Goal: Use online tool/utility: Utilize a website feature to perform a specific function

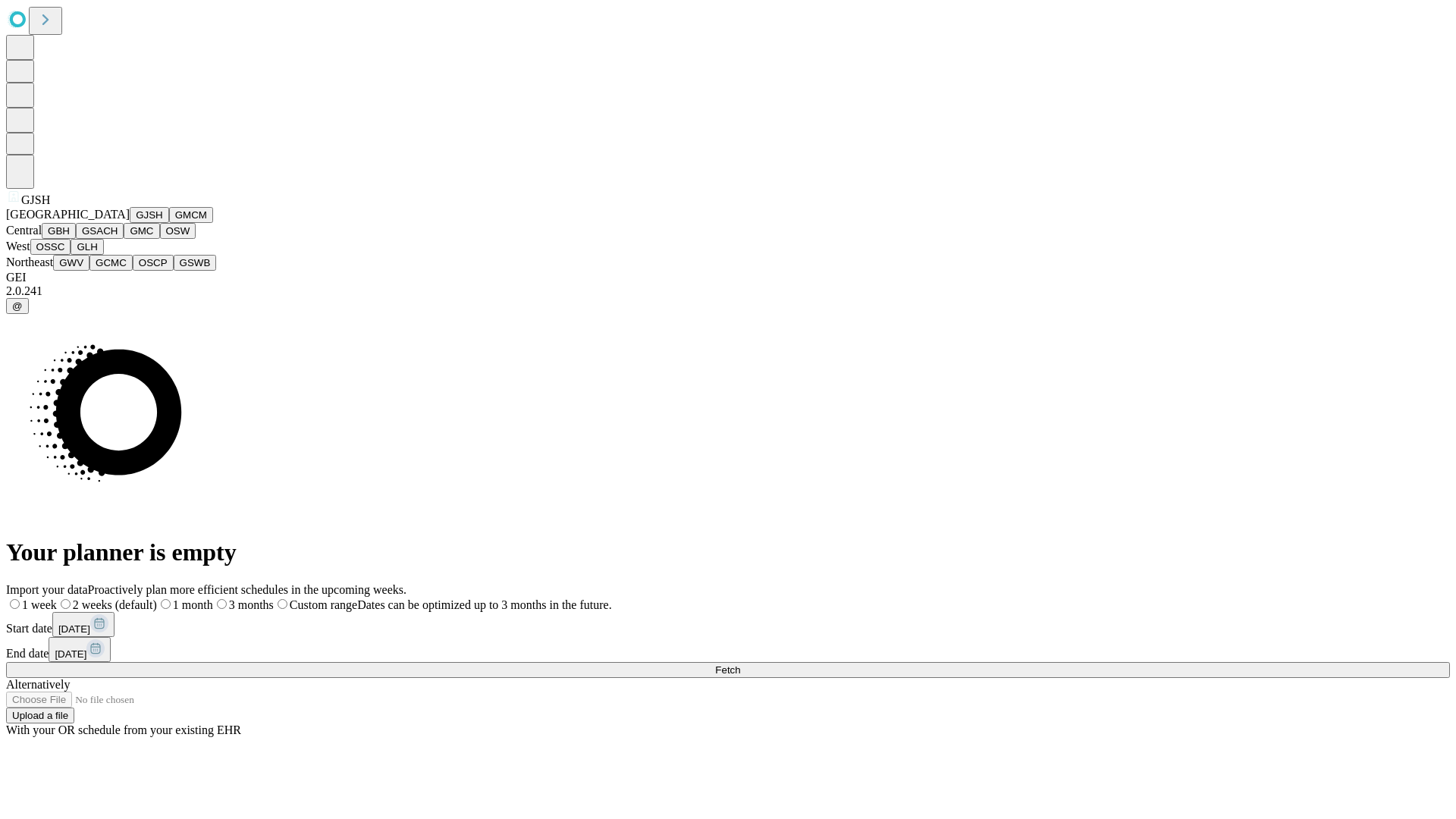
click at [130, 223] on button "GJSH" at bounding box center [149, 215] width 40 height 16
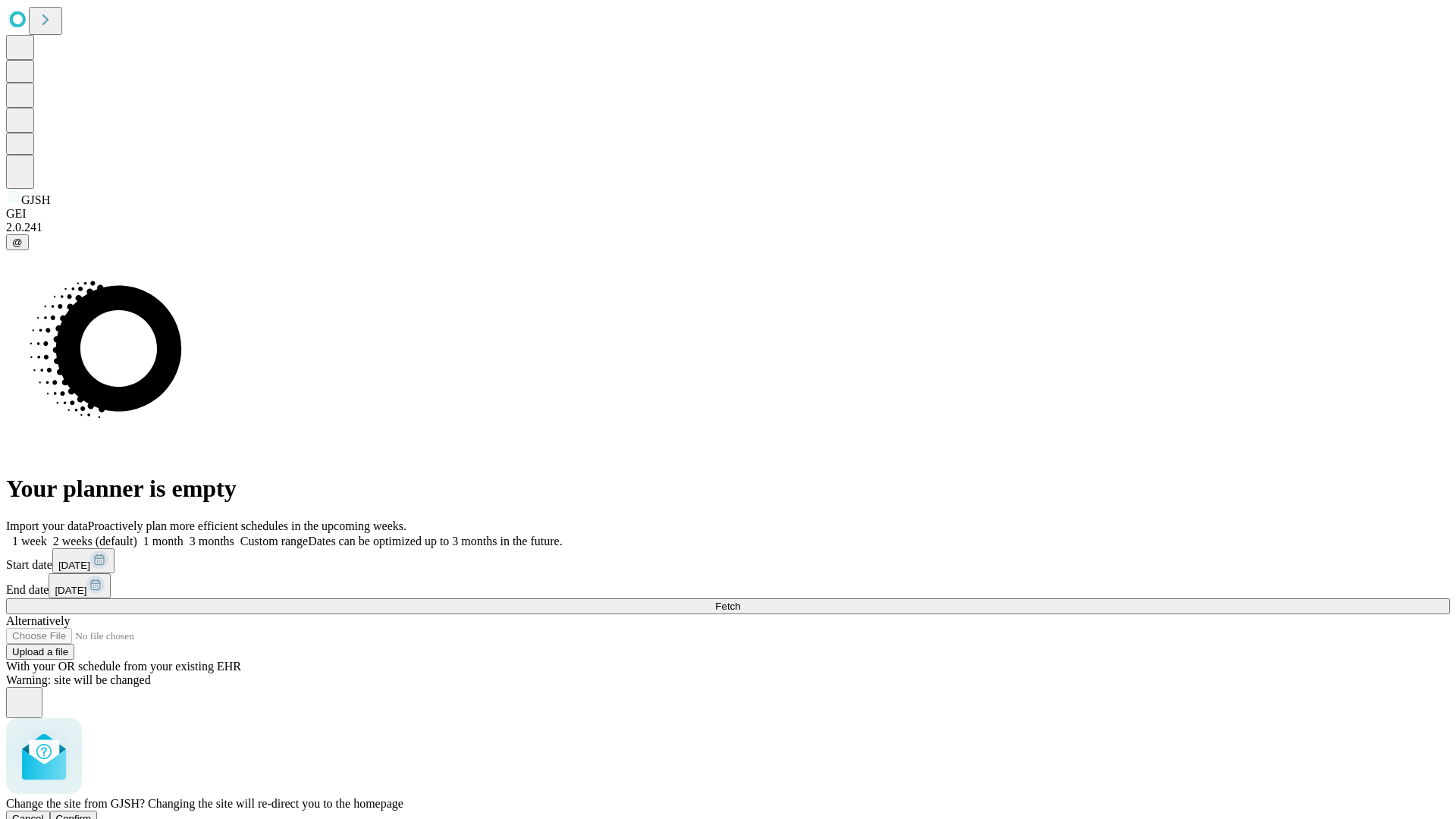
click at [91, 813] on span "Confirm" at bounding box center [74, 818] width 36 height 11
click at [47, 534] on label "1 week" at bounding box center [26, 541] width 41 height 13
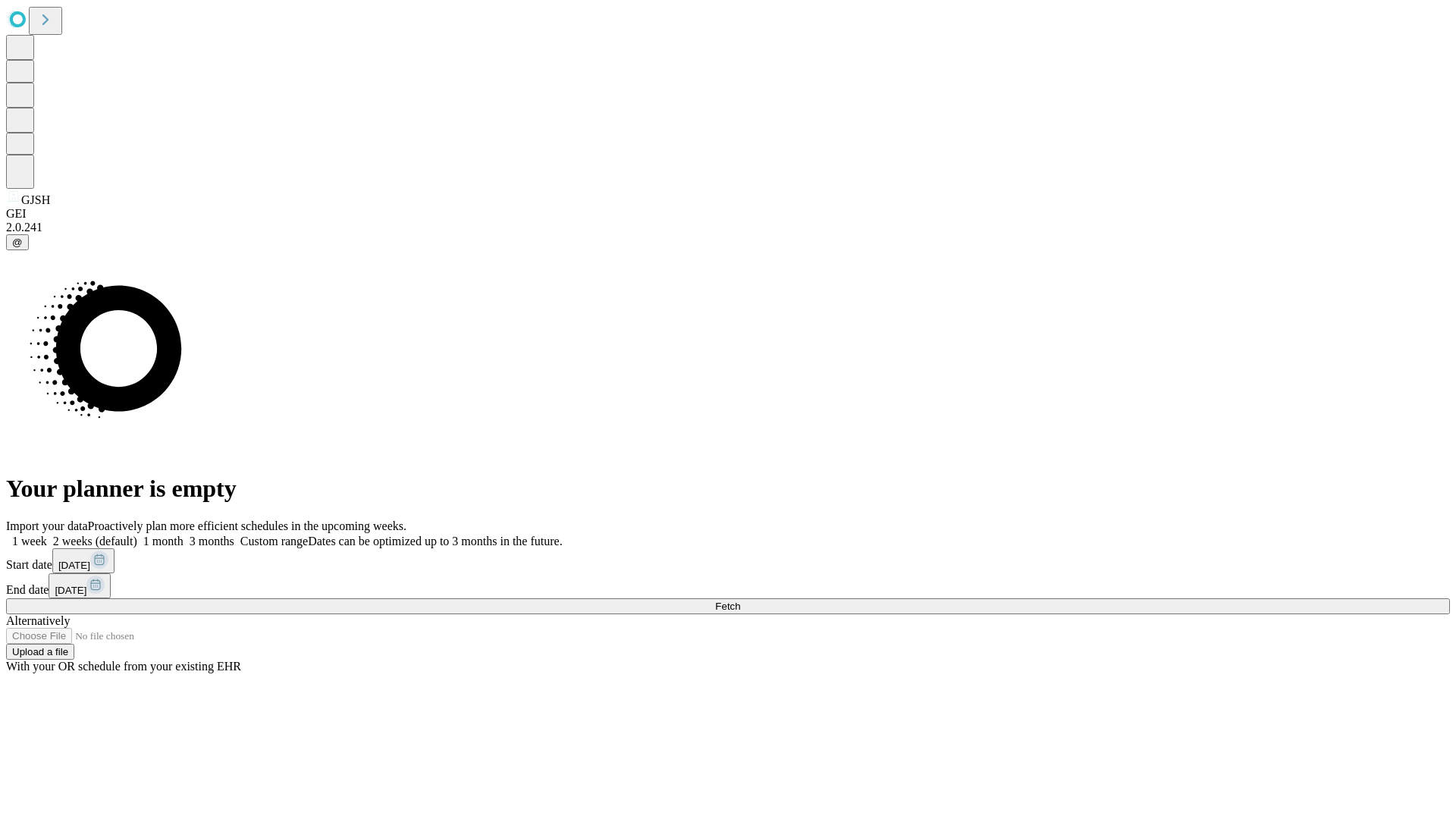
click at [740, 600] on span "Fetch" at bounding box center [727, 606] width 25 height 11
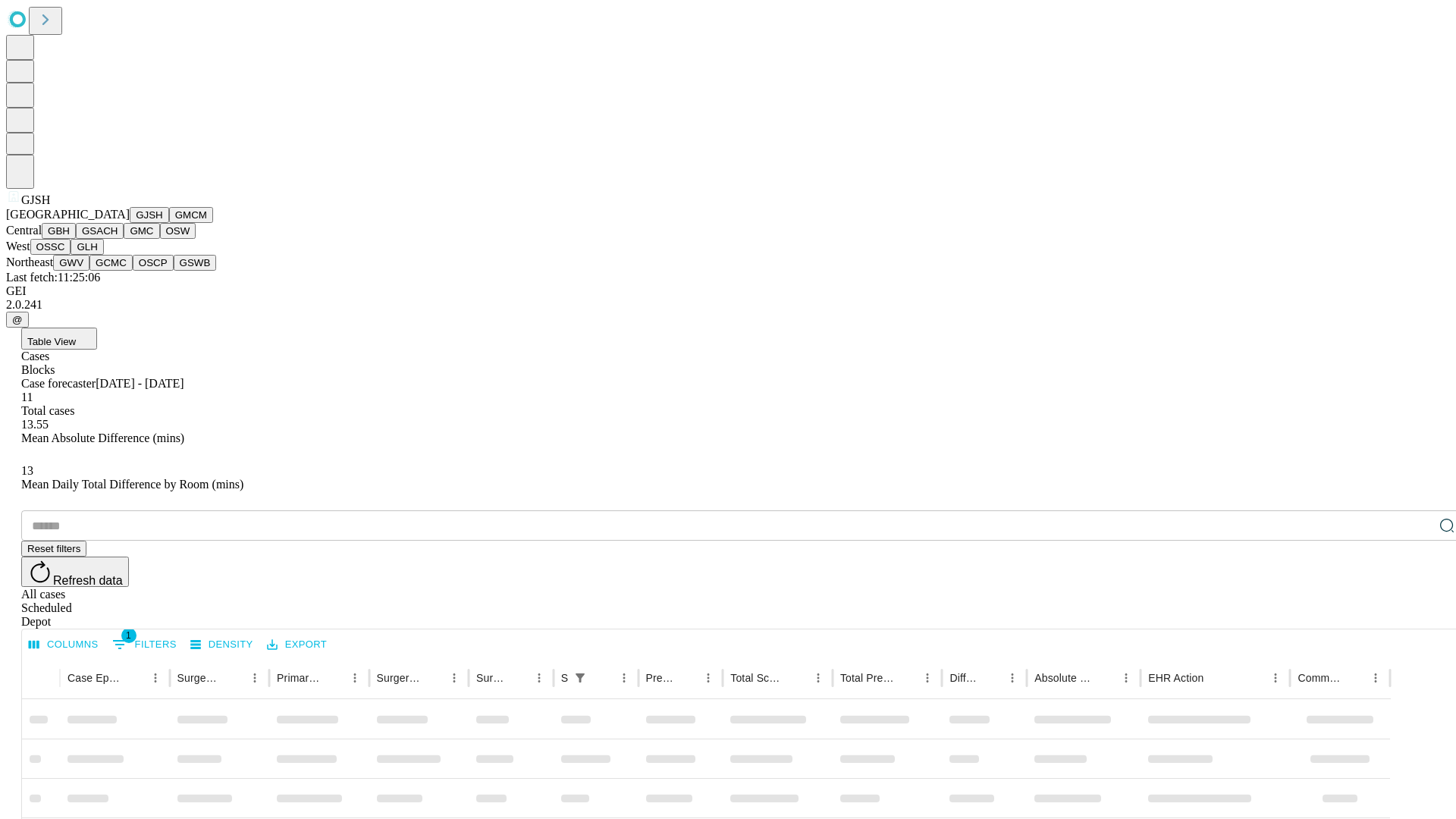
click at [169, 223] on button "GMCM" at bounding box center [191, 215] width 44 height 16
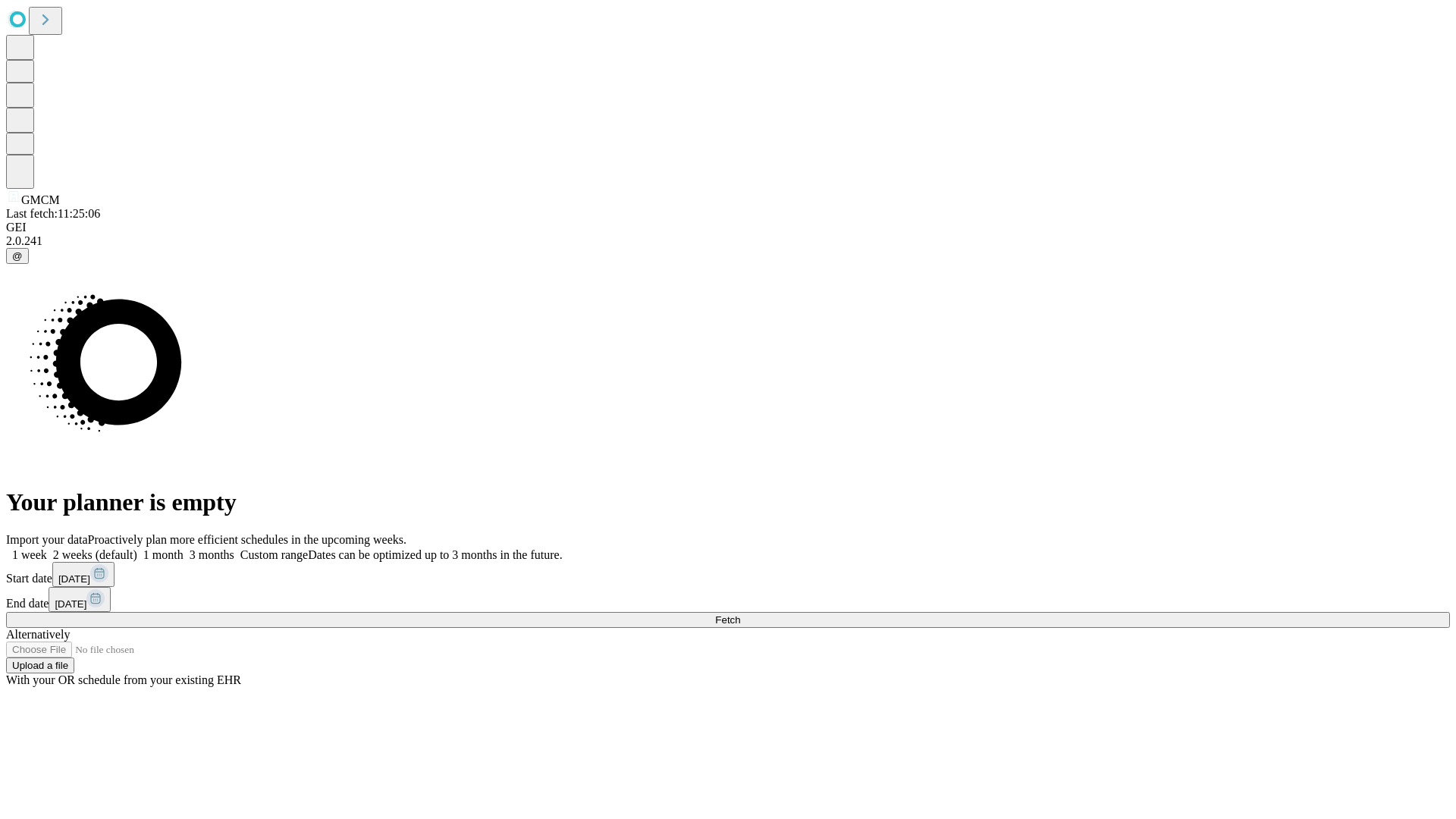
click at [47, 548] on label "1 week" at bounding box center [26, 554] width 41 height 13
click at [740, 614] on span "Fetch" at bounding box center [727, 619] width 25 height 11
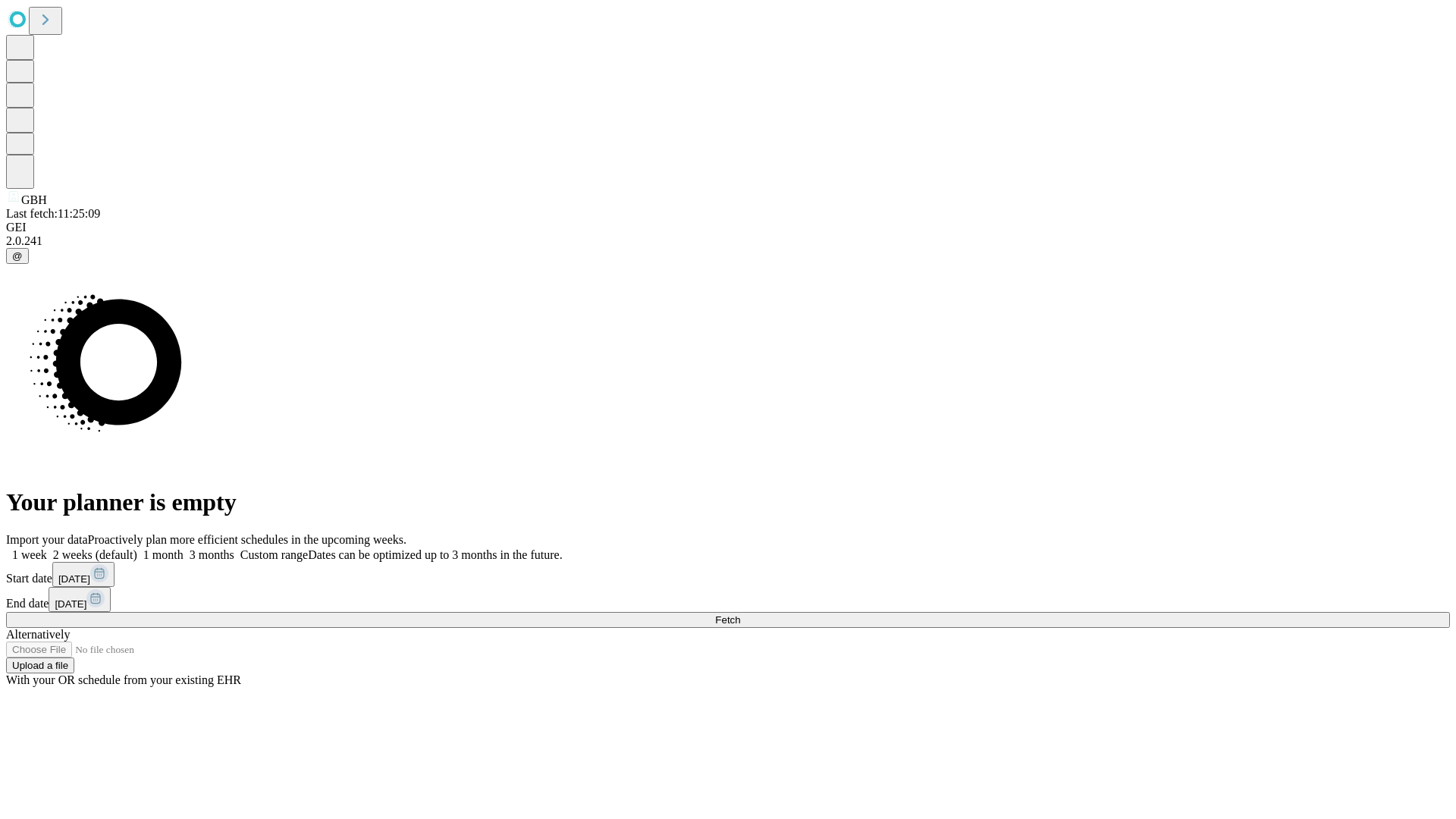
click at [47, 548] on label "1 week" at bounding box center [26, 554] width 41 height 13
click at [740, 614] on span "Fetch" at bounding box center [727, 619] width 25 height 11
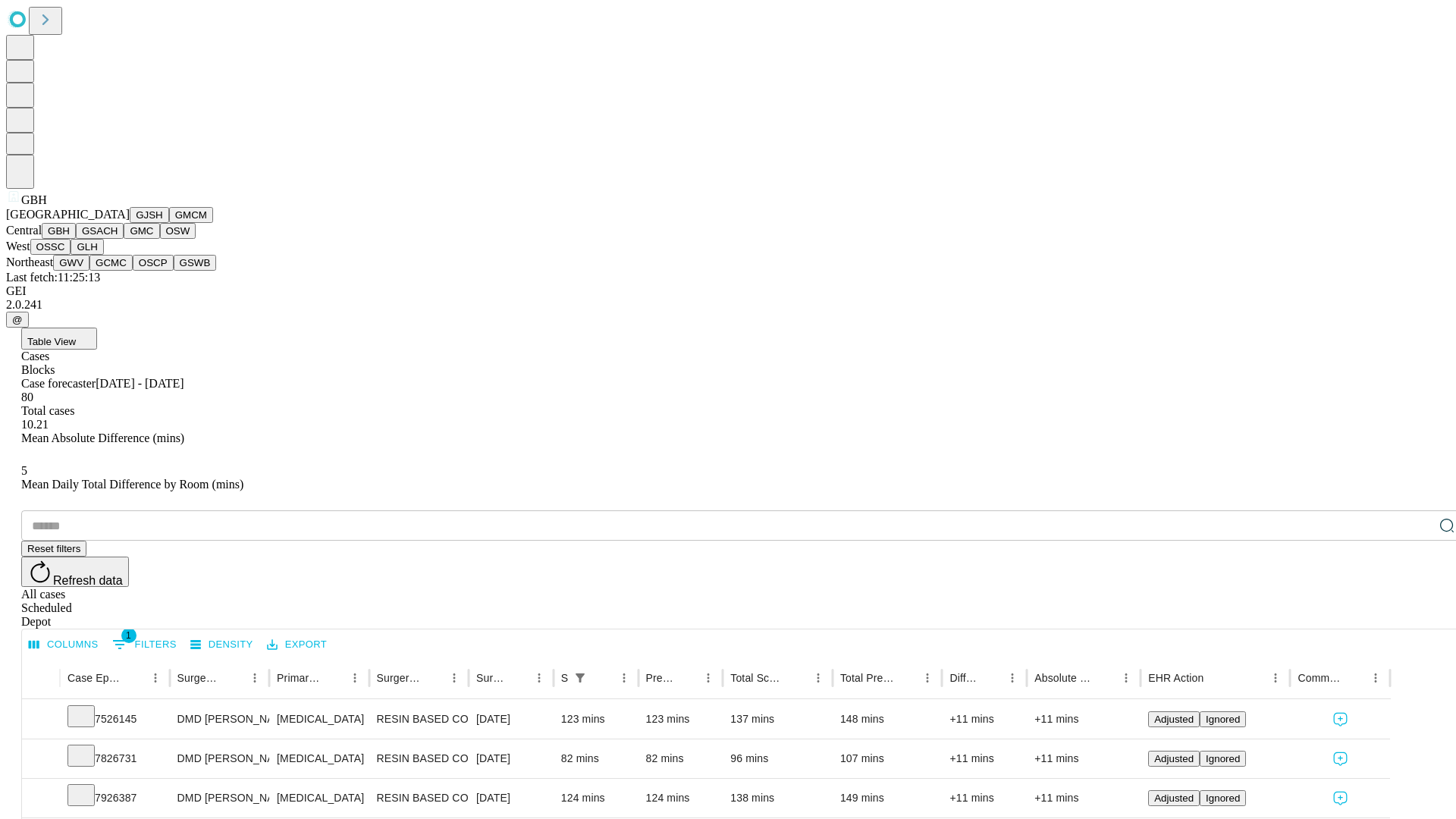
click at [118, 239] on button "GSACH" at bounding box center [99, 231] width 48 height 16
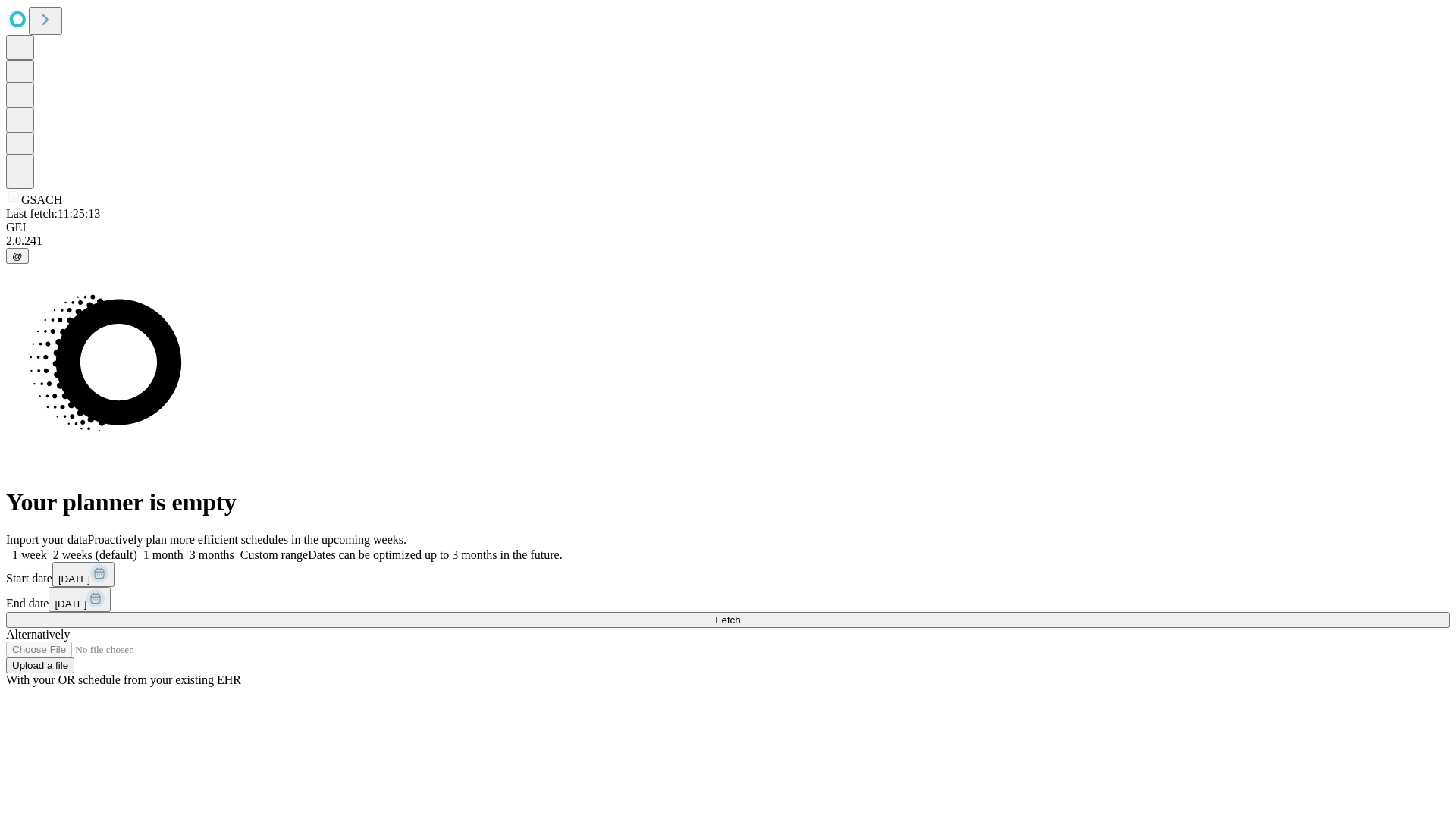
click at [47, 548] on label "1 week" at bounding box center [26, 554] width 41 height 13
click at [740, 614] on span "Fetch" at bounding box center [727, 619] width 25 height 11
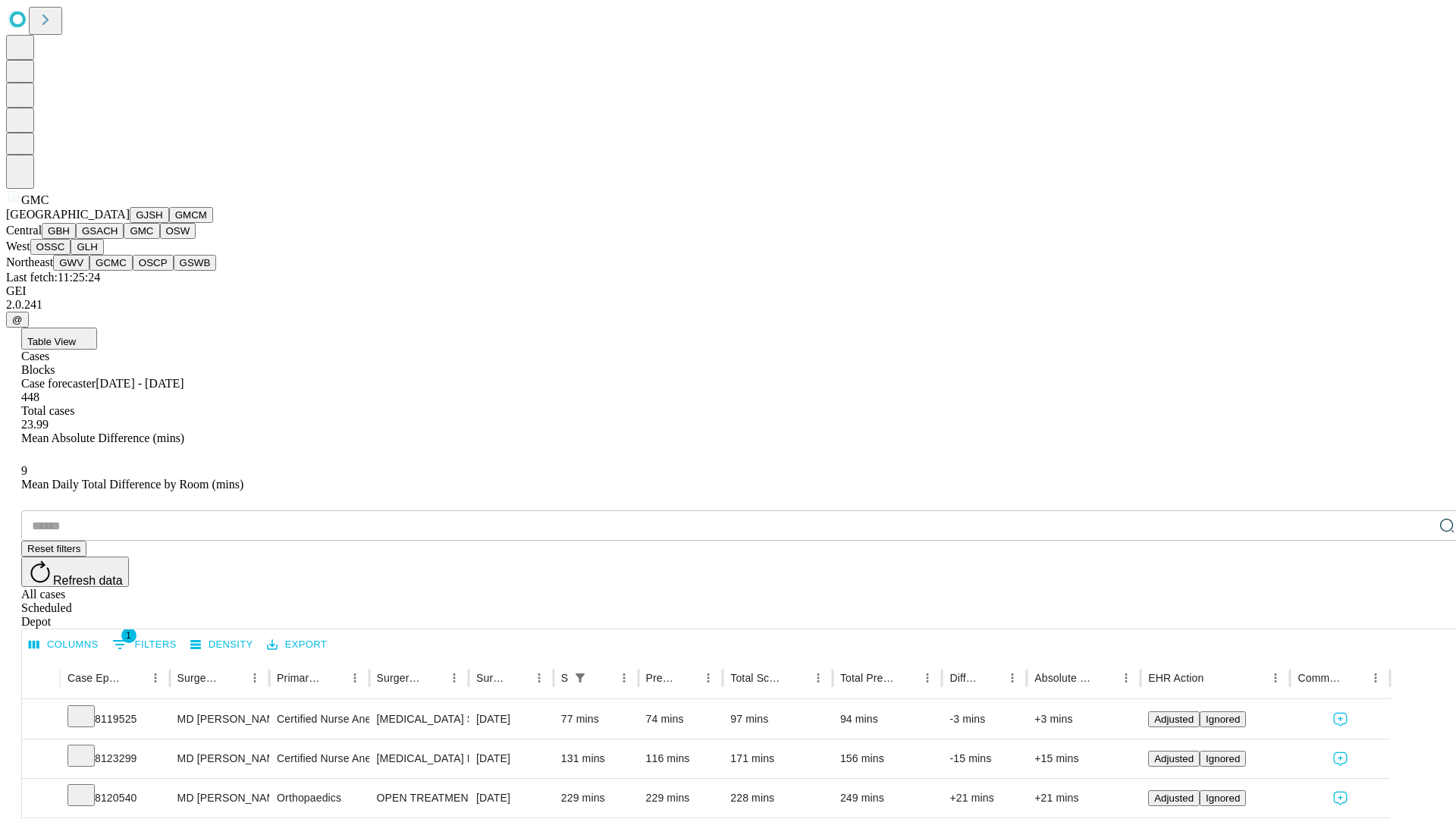
click at [160, 239] on button "OSW" at bounding box center [178, 231] width 37 height 16
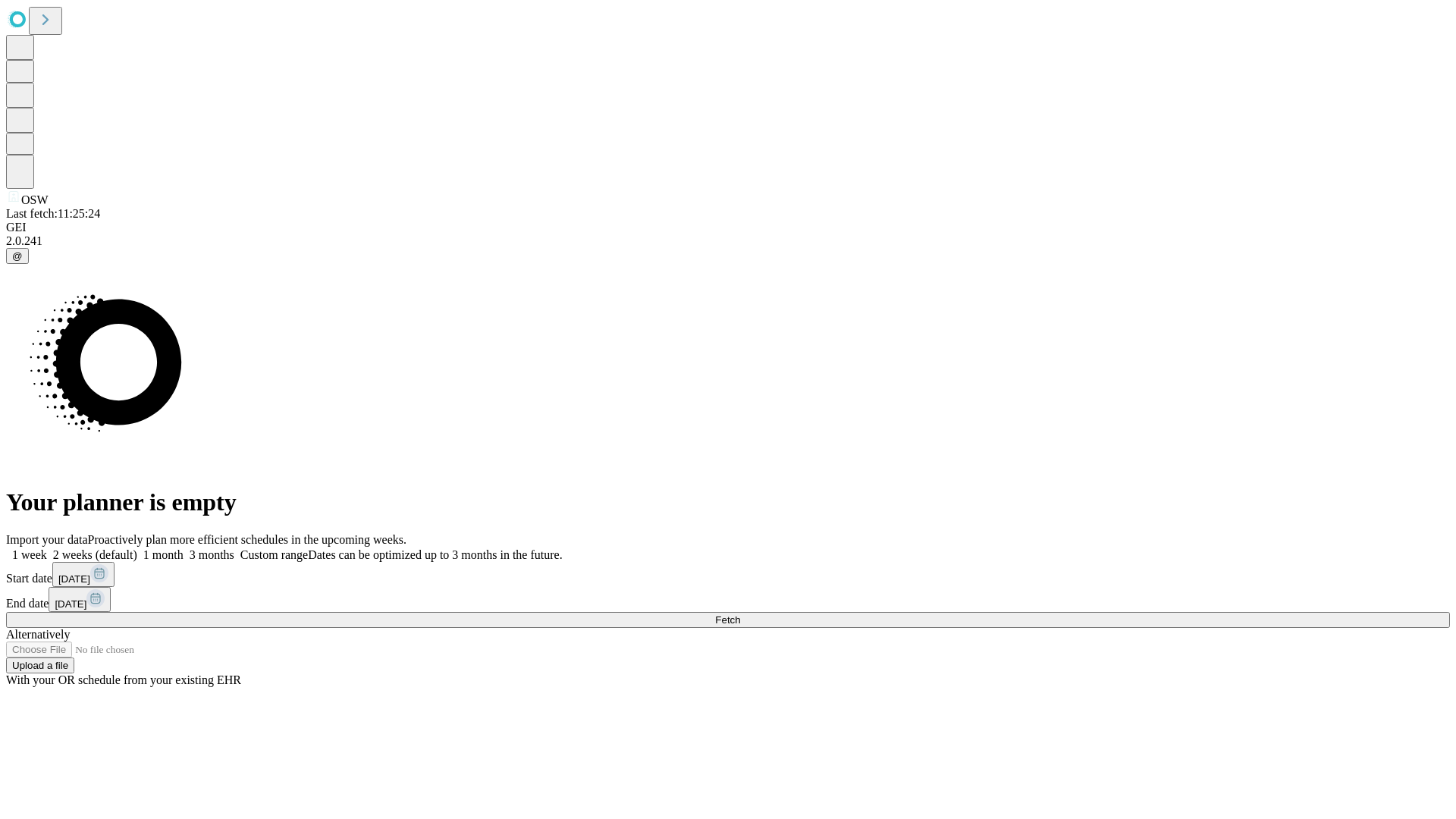
click at [47, 548] on label "1 week" at bounding box center [26, 554] width 41 height 13
click at [740, 614] on span "Fetch" at bounding box center [727, 619] width 25 height 11
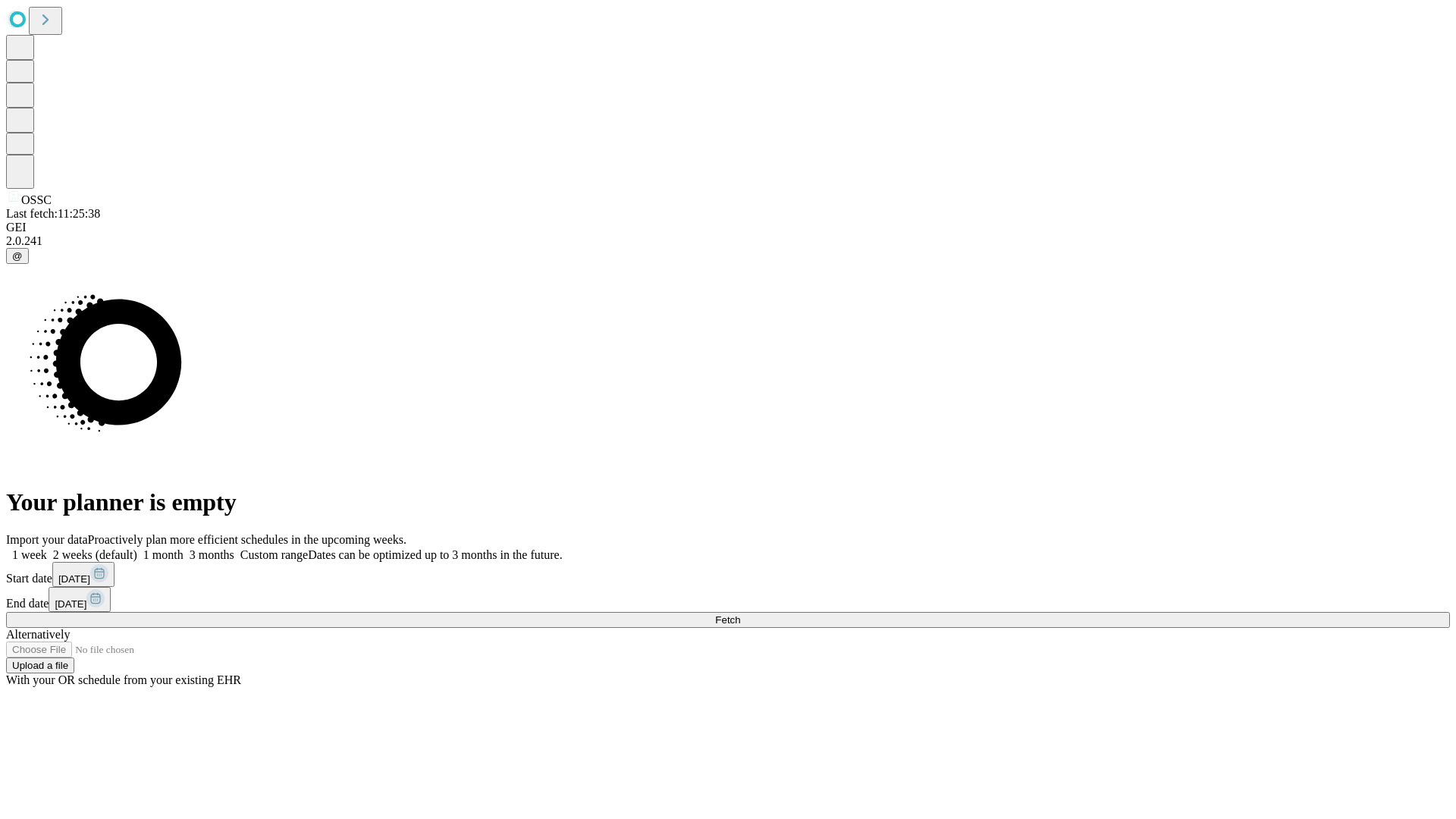
click at [47, 548] on label "1 week" at bounding box center [26, 554] width 41 height 13
click at [740, 614] on span "Fetch" at bounding box center [727, 619] width 25 height 11
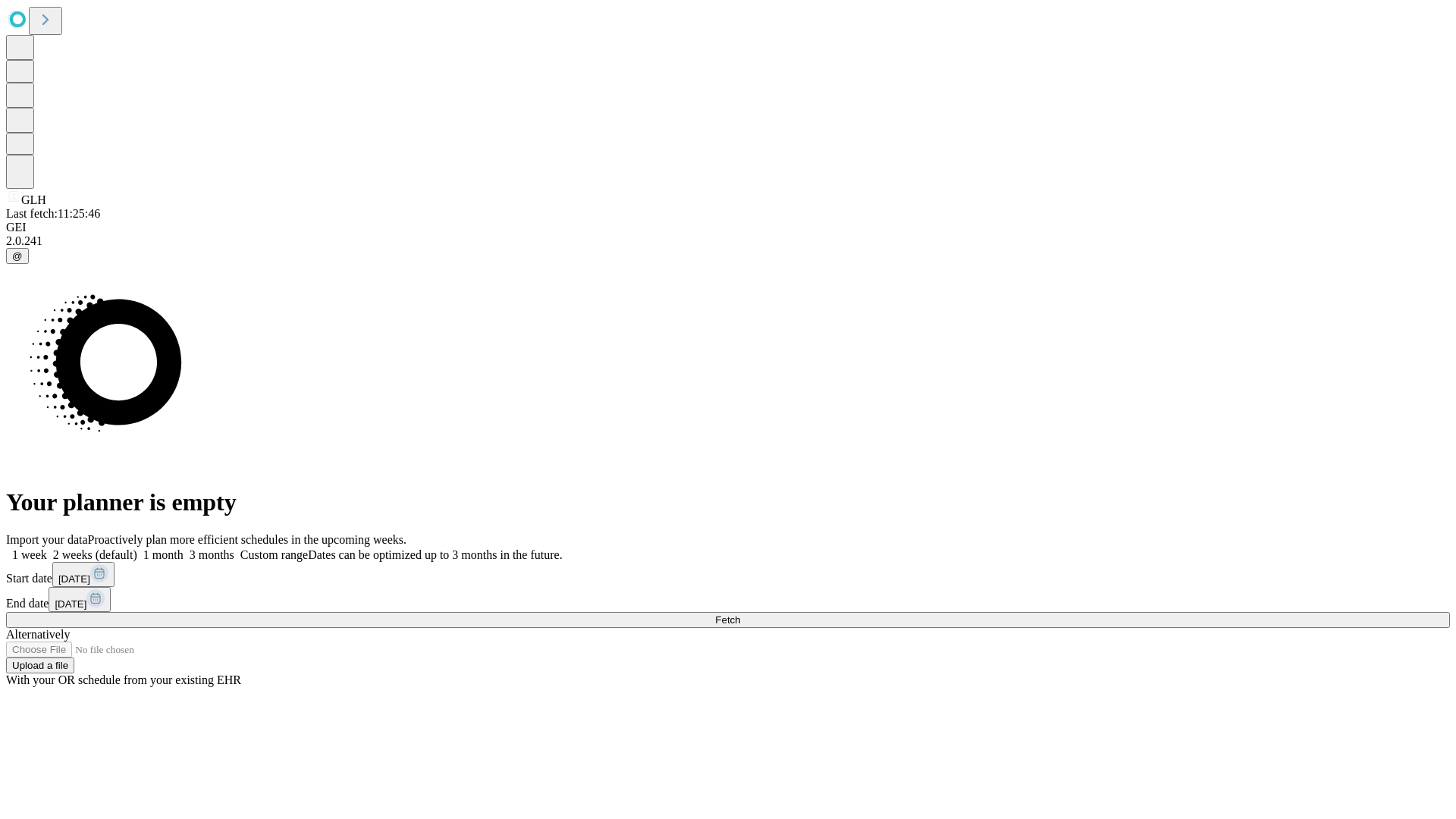
click at [47, 548] on label "1 week" at bounding box center [26, 554] width 41 height 13
click at [740, 614] on span "Fetch" at bounding box center [727, 619] width 25 height 11
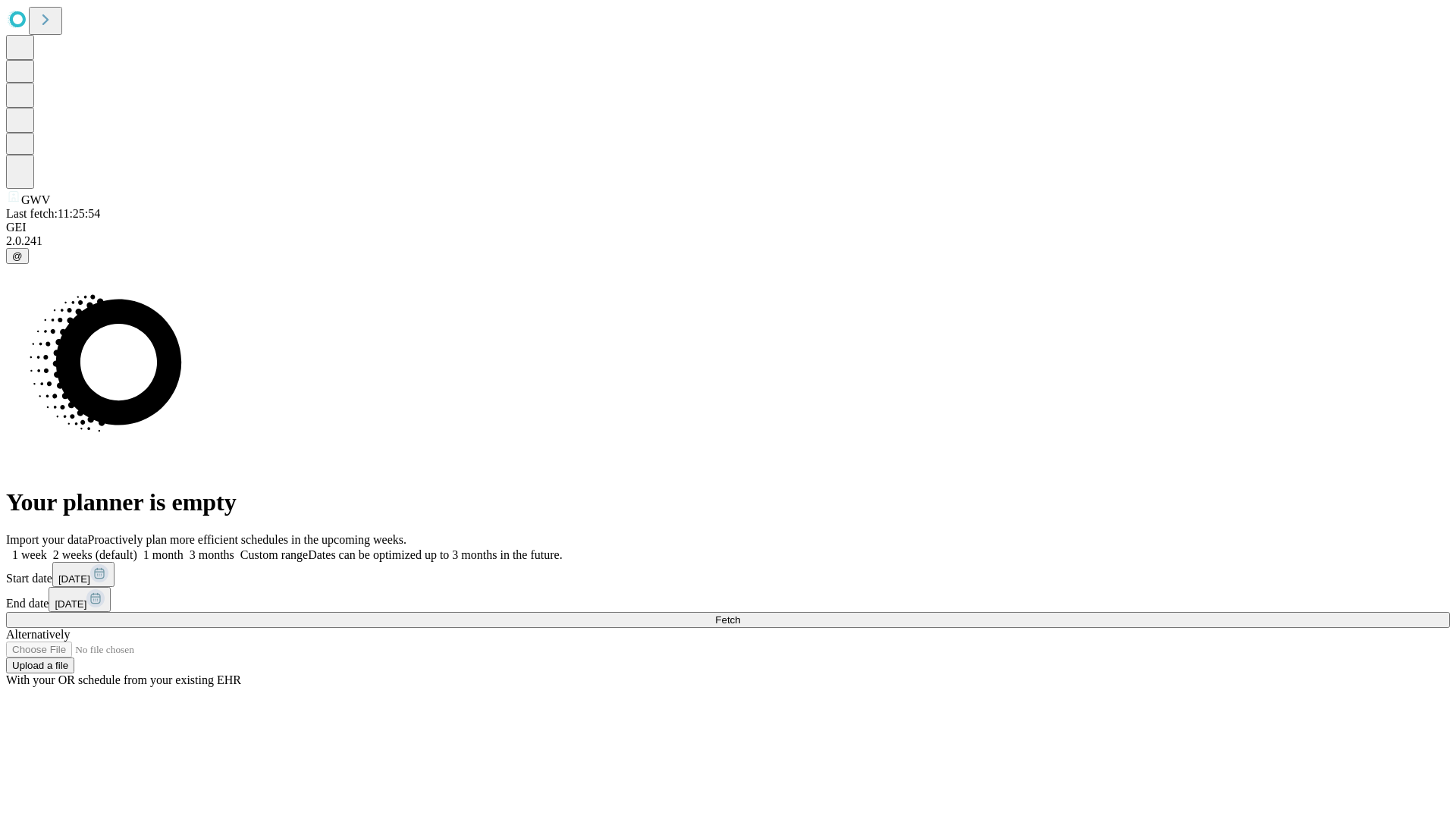
click at [47, 548] on label "1 week" at bounding box center [26, 554] width 41 height 13
click at [740, 614] on span "Fetch" at bounding box center [727, 619] width 25 height 11
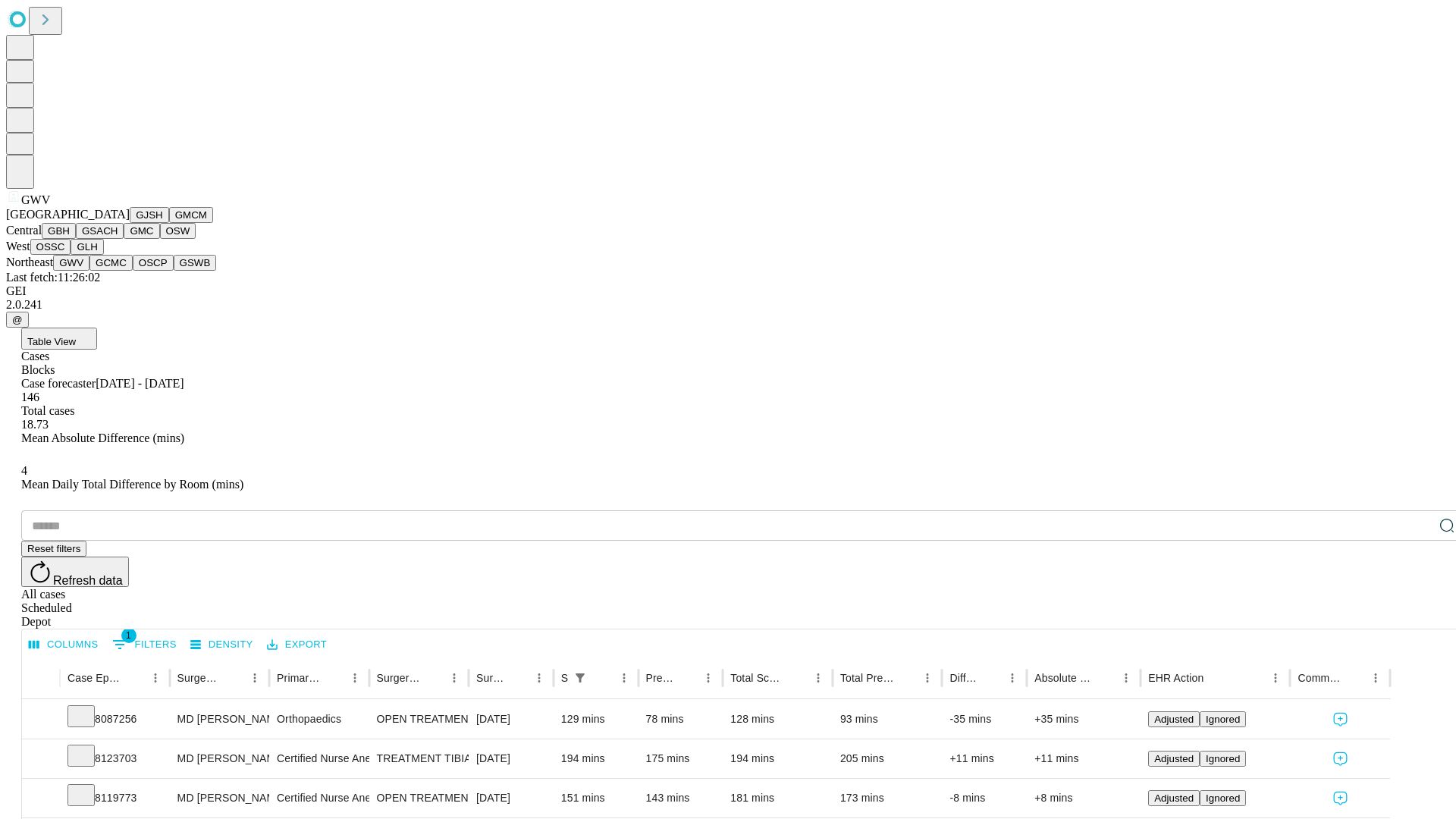
click at [118, 270] on button "GCMC" at bounding box center [111, 262] width 43 height 16
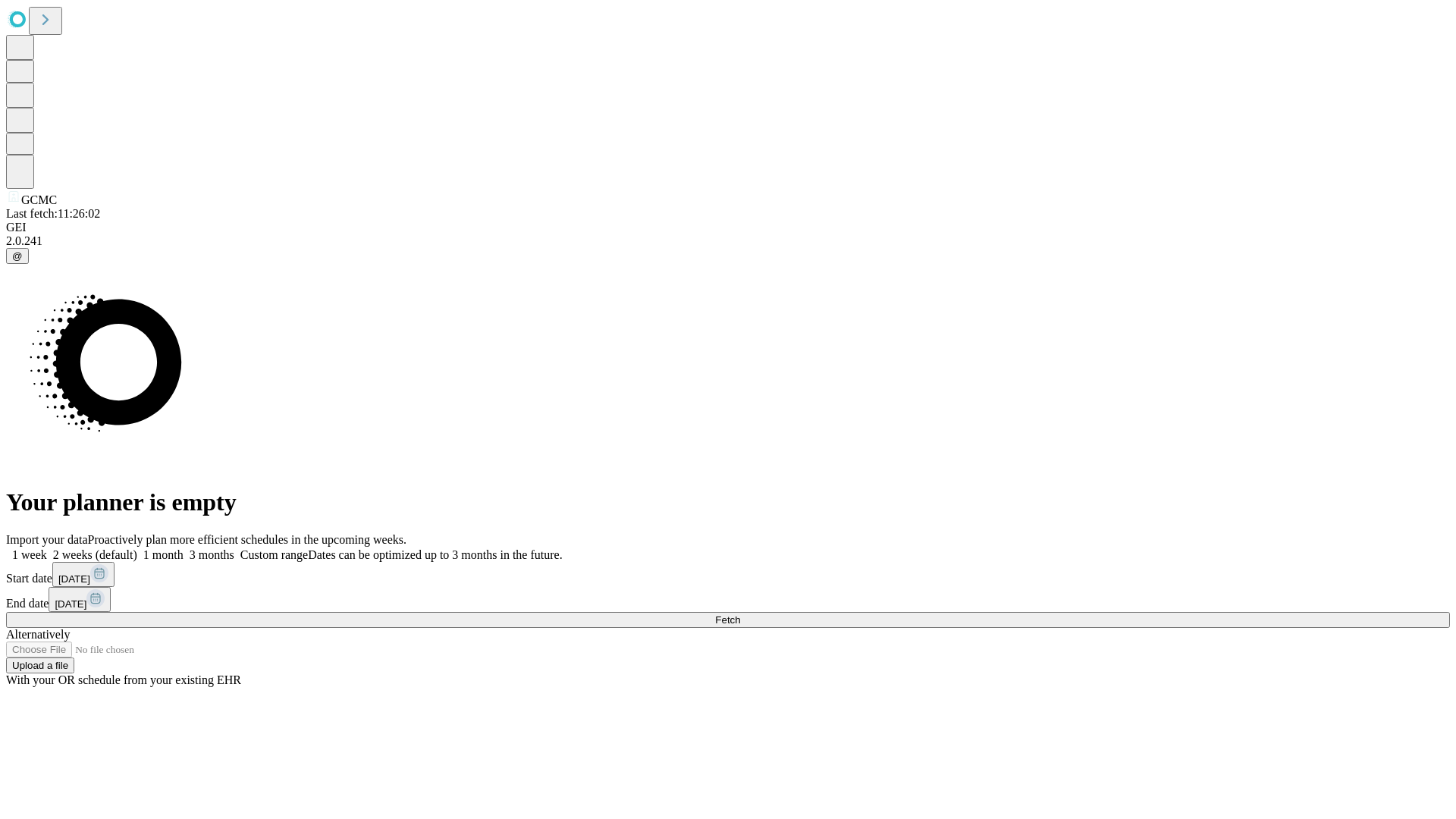
click at [47, 548] on label "1 week" at bounding box center [26, 554] width 41 height 13
click at [740, 614] on span "Fetch" at bounding box center [727, 619] width 25 height 11
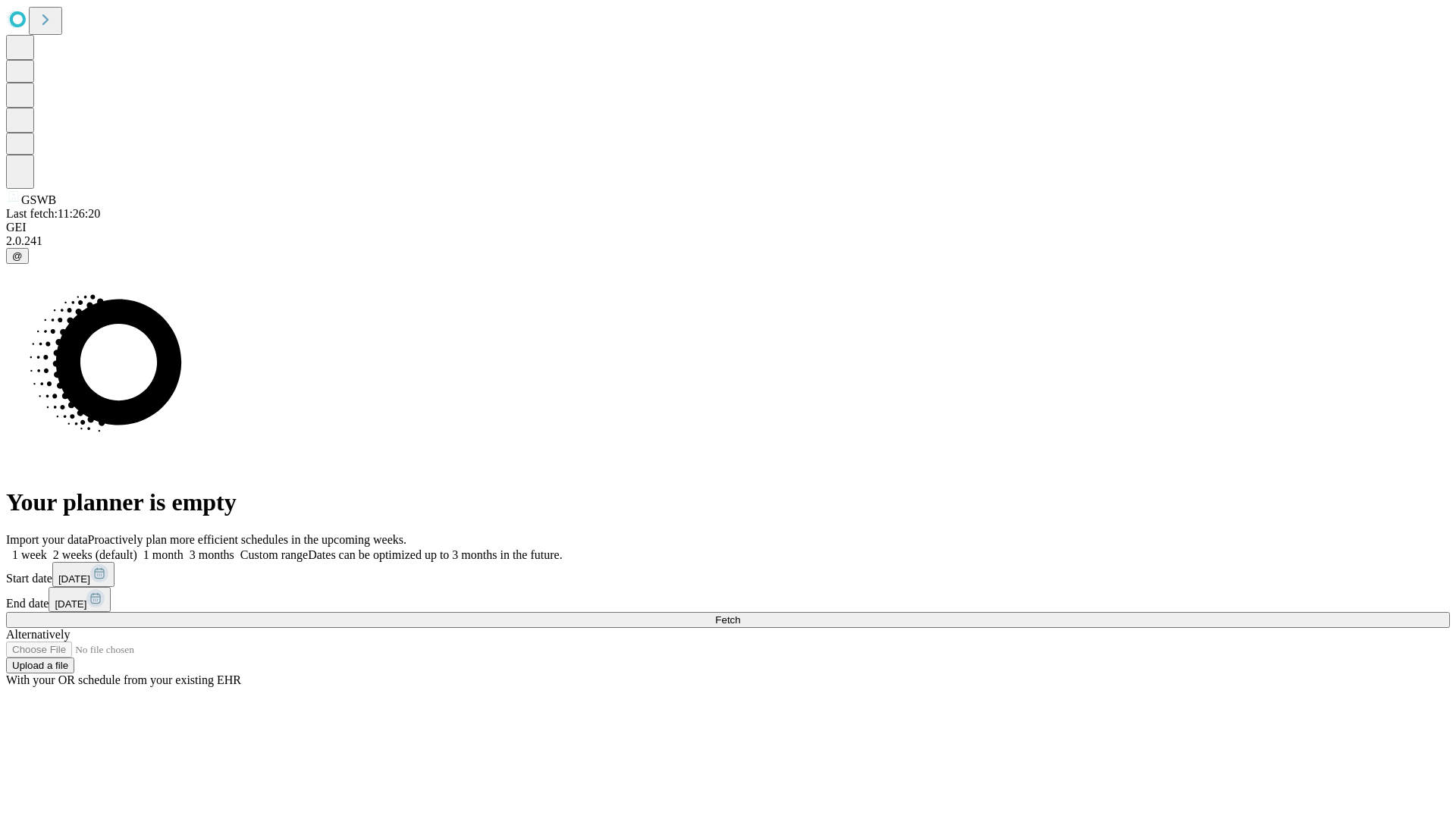
click at [47, 548] on label "1 week" at bounding box center [26, 554] width 41 height 13
click at [740, 614] on span "Fetch" at bounding box center [727, 619] width 25 height 11
